Goal: Answer question/provide support: Share knowledge or assist other users

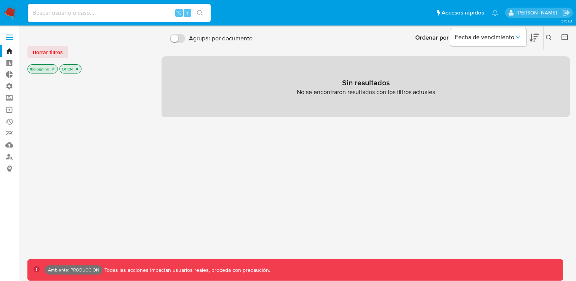
click at [60, 13] on input at bounding box center [119, 13] width 183 height 10
type input "bologninofer"
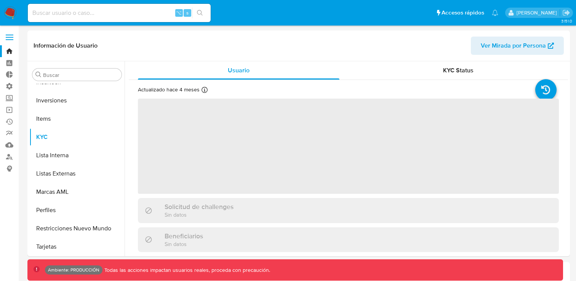
scroll to position [340, 0]
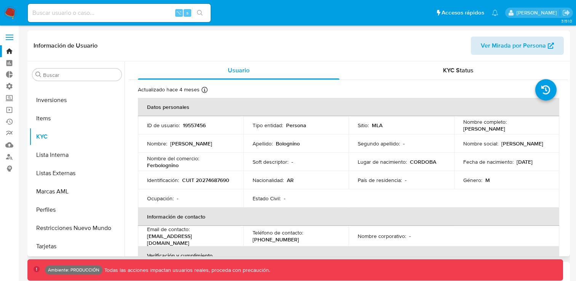
select select "10"
click at [510, 47] on span "Ver Mirada por Persona" at bounding box center [513, 46] width 65 height 18
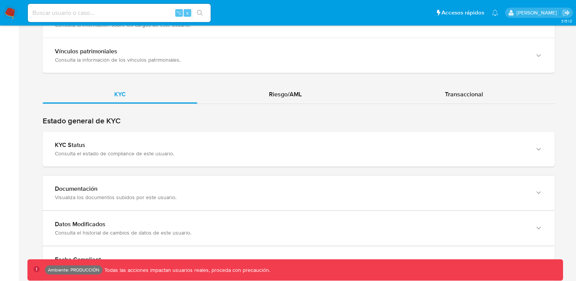
scroll to position [647, 0]
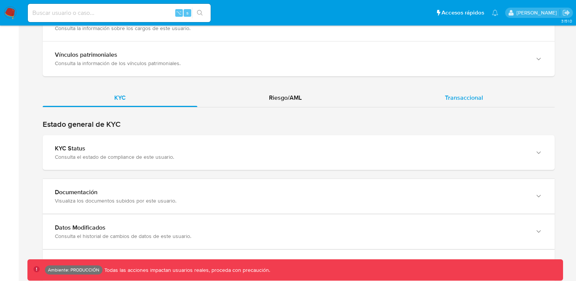
click at [461, 98] on span "Transaccional" at bounding box center [464, 97] width 38 height 9
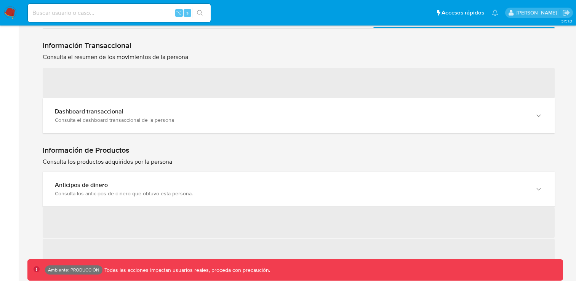
scroll to position [729, 0]
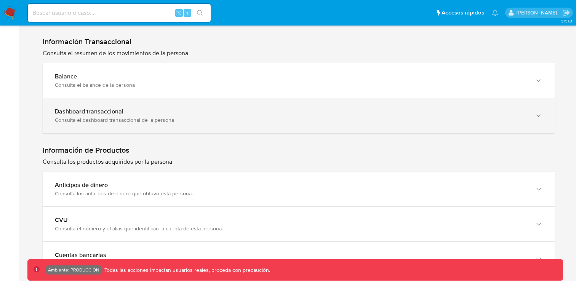
click at [176, 117] on div "Consulta el dashboard transaccional de la persona" at bounding box center [291, 120] width 472 height 7
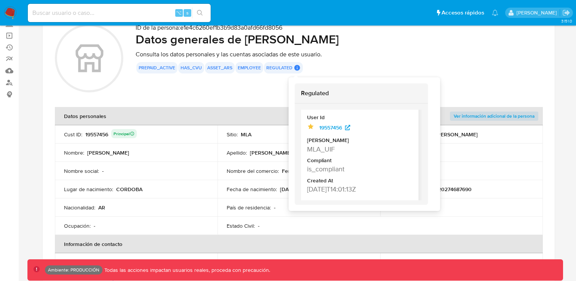
scroll to position [29, 0]
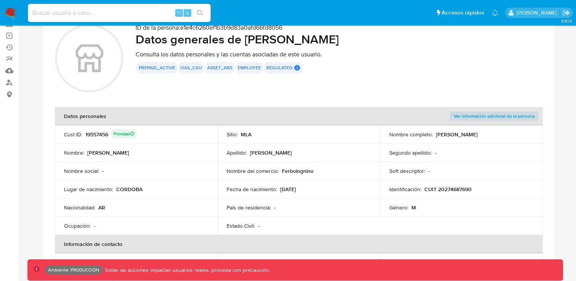
click at [460, 90] on div "ID de la persona : e1e4c6260ef1b3b9d83a0afd66fd8056 Datos generales de Fernando…" at bounding box center [339, 59] width 407 height 71
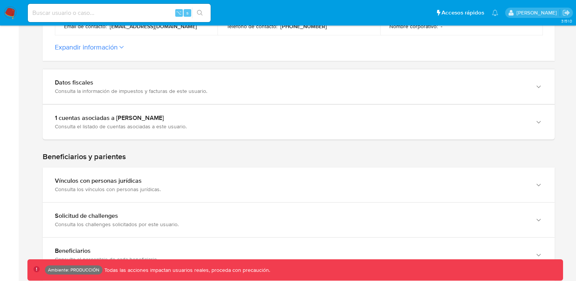
scroll to position [330, 0]
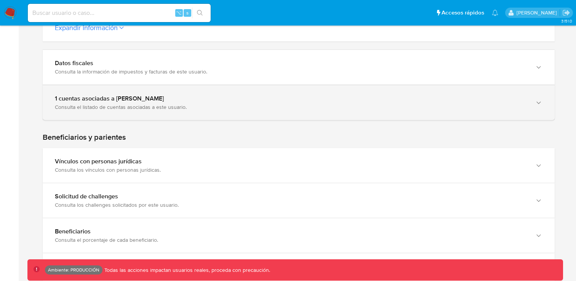
click at [233, 108] on div "Consulta el listado de cuentas asociadas a este usuario." at bounding box center [291, 107] width 472 height 7
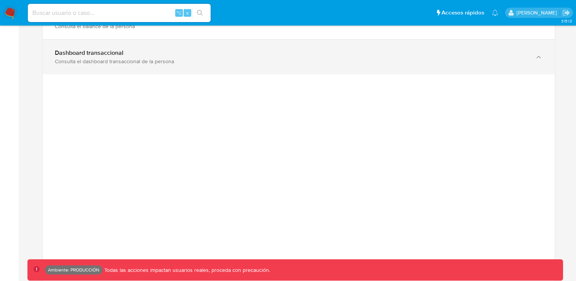
scroll to position [892, 0]
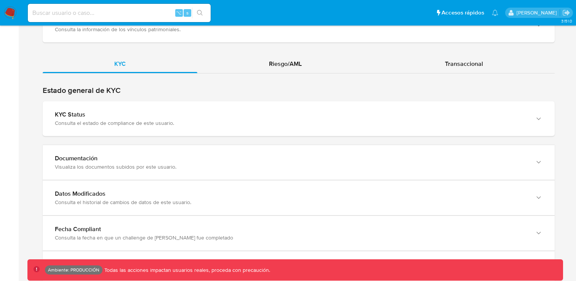
scroll to position [676, 0]
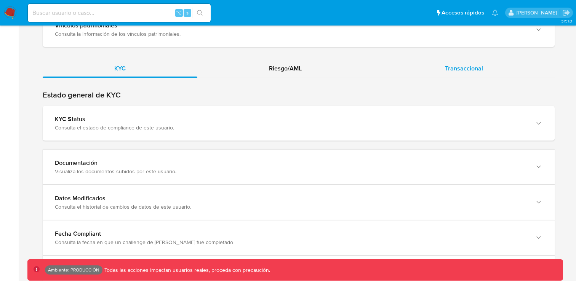
click at [466, 68] on span "Transaccional" at bounding box center [464, 68] width 38 height 9
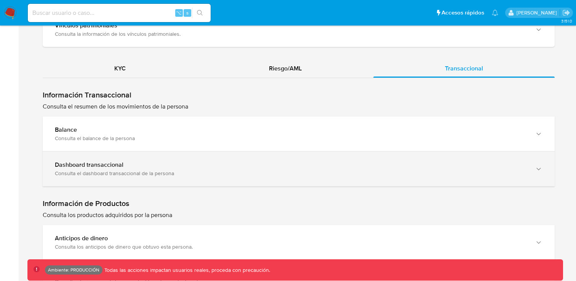
click at [163, 165] on div "Dashboard transaccional" at bounding box center [291, 165] width 472 height 8
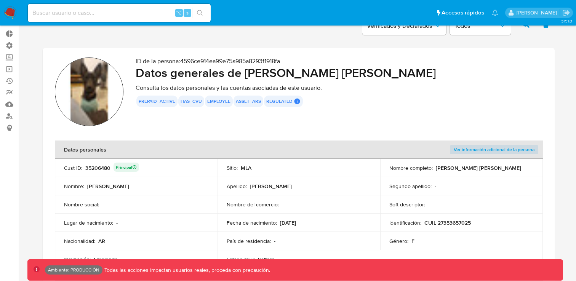
scroll to position [26, 0]
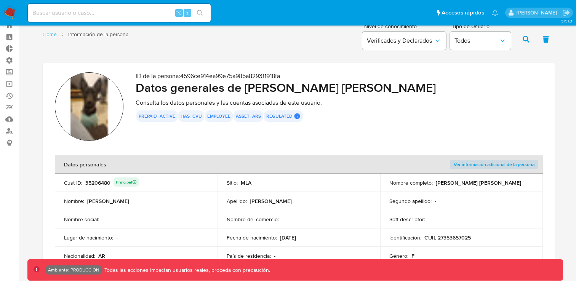
click at [91, 106] on img at bounding box center [89, 106] width 69 height 69
click at [116, 17] on input at bounding box center [119, 13] width 183 height 10
type input "bologninofer"
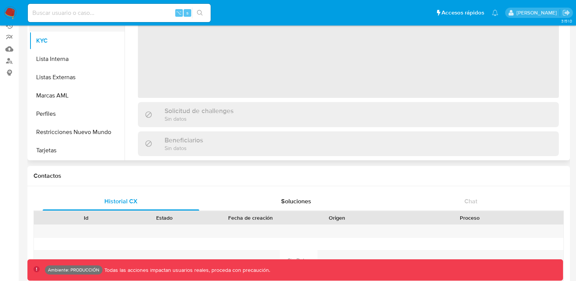
scroll to position [107, 0]
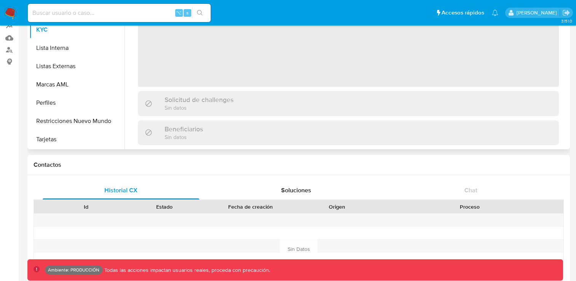
select select "10"
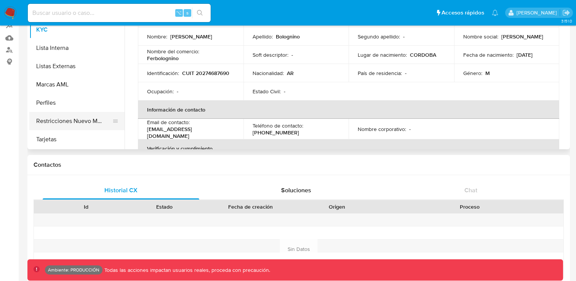
click at [51, 121] on button "Restricciones Nuevo Mundo" at bounding box center [73, 121] width 89 height 18
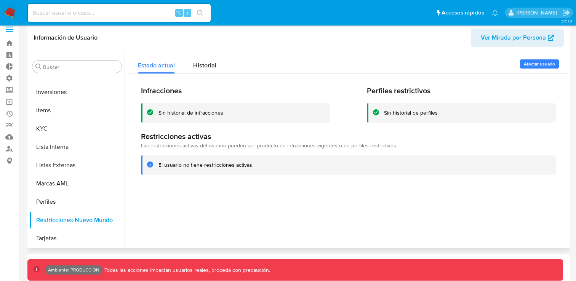
scroll to position [15, 0]
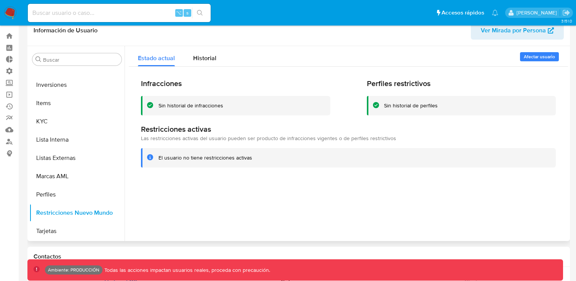
click at [537, 58] on span "Afectar usuario" at bounding box center [539, 57] width 31 height 8
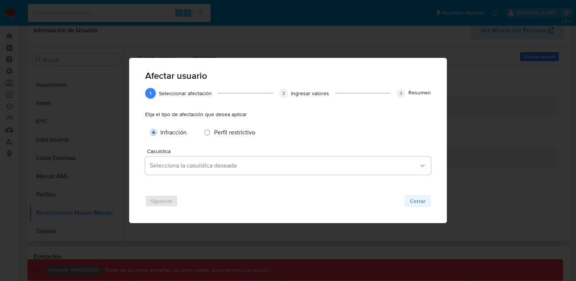
click at [417, 199] on span "Cerrar" at bounding box center [418, 201] width 16 height 11
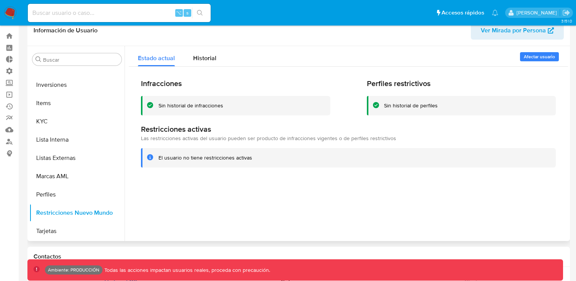
scroll to position [0, 0]
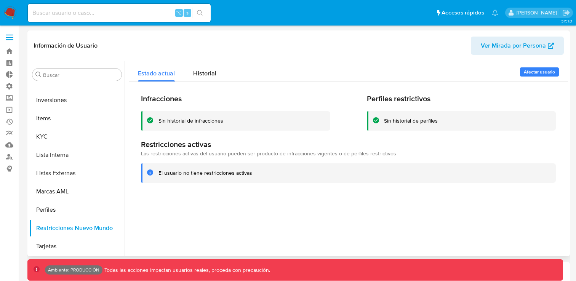
click at [531, 69] on span "Afectar usuario" at bounding box center [539, 72] width 31 height 8
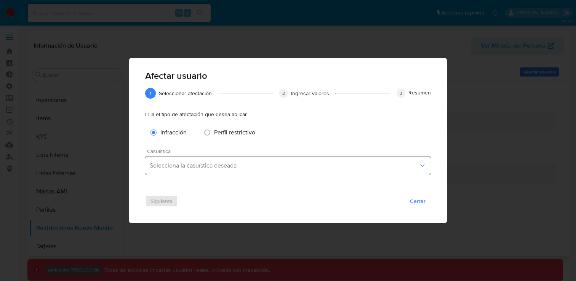
click at [186, 166] on span "Selecciona la casuística deseada" at bounding box center [284, 166] width 269 height 8
click at [393, 120] on div "Afectar usuario 1 1 Seleccionar afectación 2 2 Ingresar valores 3 3 Resumen Eli…" at bounding box center [288, 122] width 286 height 106
click at [468, 76] on div "Afectar usuario 1 1 Seleccionar afectación 2 2 Ingresar valores 3 3 Resumen Eli…" at bounding box center [288, 140] width 576 height 281
click at [419, 199] on span "Cerrar" at bounding box center [418, 201] width 16 height 11
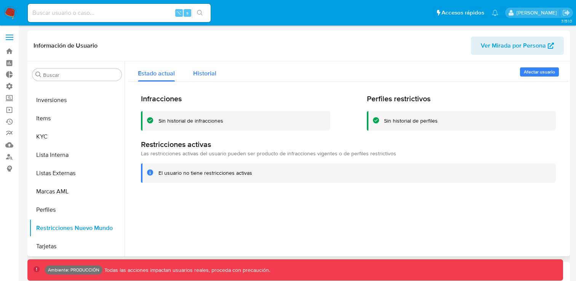
click at [210, 72] on span "Historial" at bounding box center [204, 73] width 23 height 9
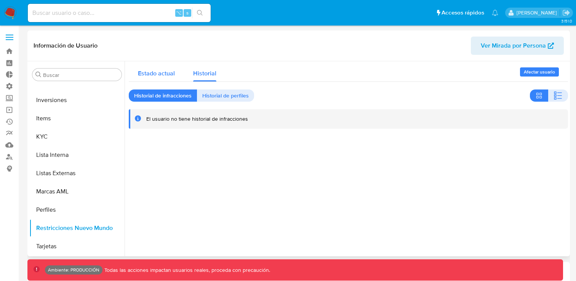
click at [158, 72] on span "Estado actual" at bounding box center [156, 73] width 37 height 9
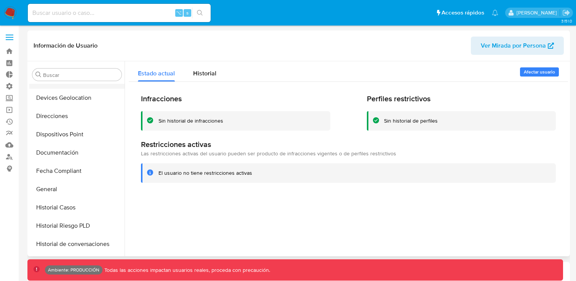
scroll to position [127, 0]
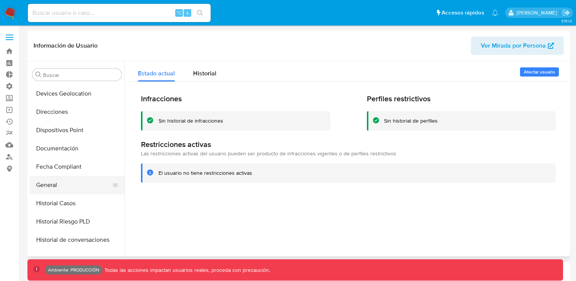
click at [51, 182] on button "General" at bounding box center [73, 185] width 89 height 18
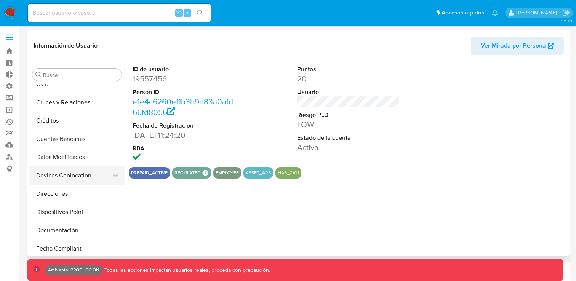
scroll to position [0, 0]
